Goal: Information Seeking & Learning: Check status

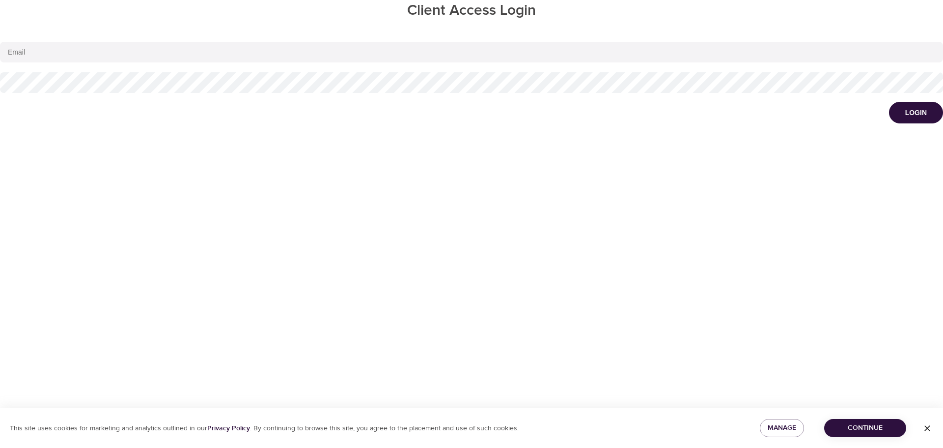
type input "[EMAIL_ADDRESS][DOMAIN_NAME]"
click at [929, 116] on button "Login" at bounding box center [916, 113] width 54 height 22
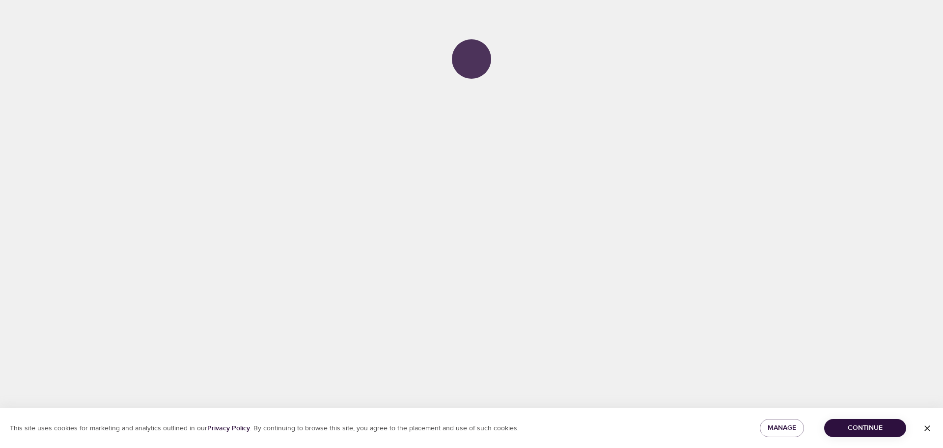
select select "1"
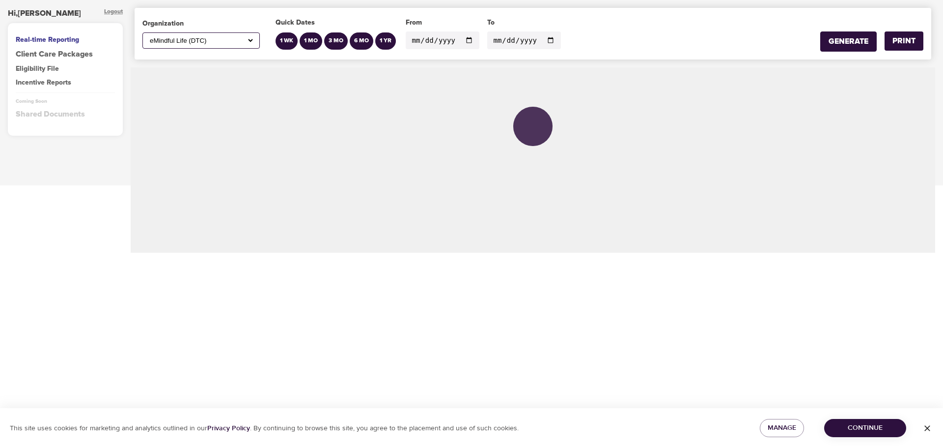
click at [248, 38] on select "All ABC Corp ADM AECOM Aetna AFCU [PERSON_NAME], Inc Alltrust Employees Alltrus…" at bounding box center [201, 40] width 107 height 8
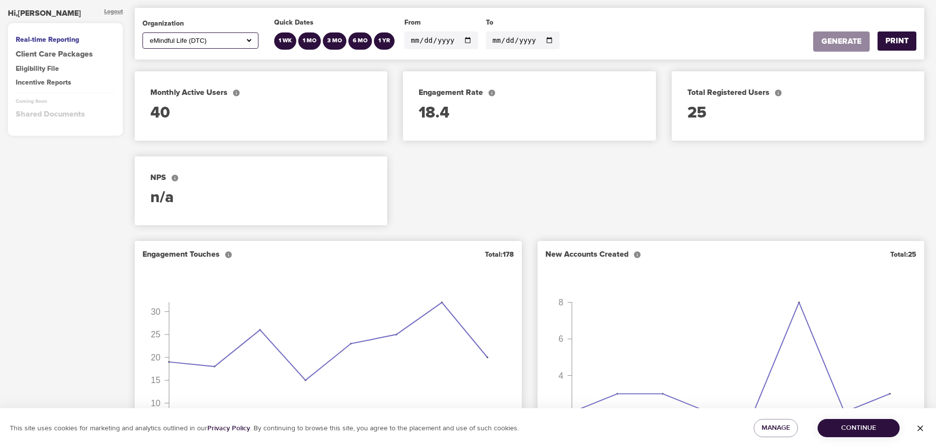
click at [478, 166] on div "Monthly Active Users Monthly Active Users. The 30 day rolling count of active u…" at bounding box center [529, 152] width 805 height 170
click at [250, 38] on select "All ABC Corp ADM AECOM Aetna AFCU [PERSON_NAME], Inc Alltrust Employees Alltrus…" at bounding box center [200, 40] width 105 height 8
